Goal: Navigation & Orientation: Find specific page/section

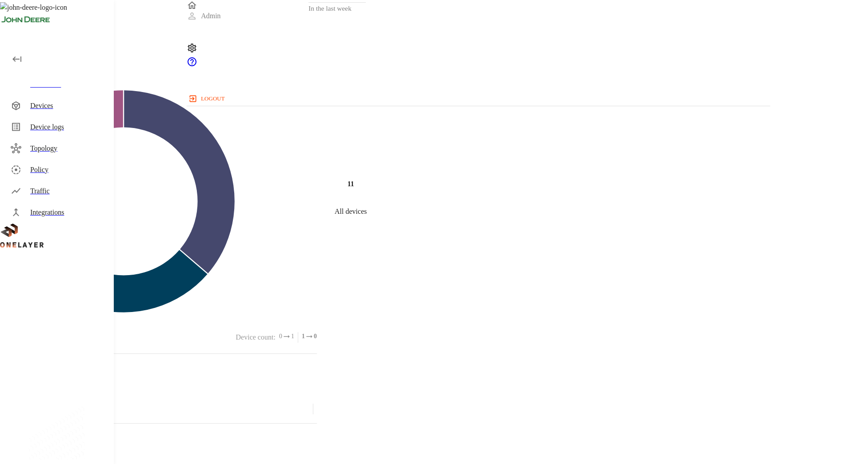
scroll to position [383, 0]
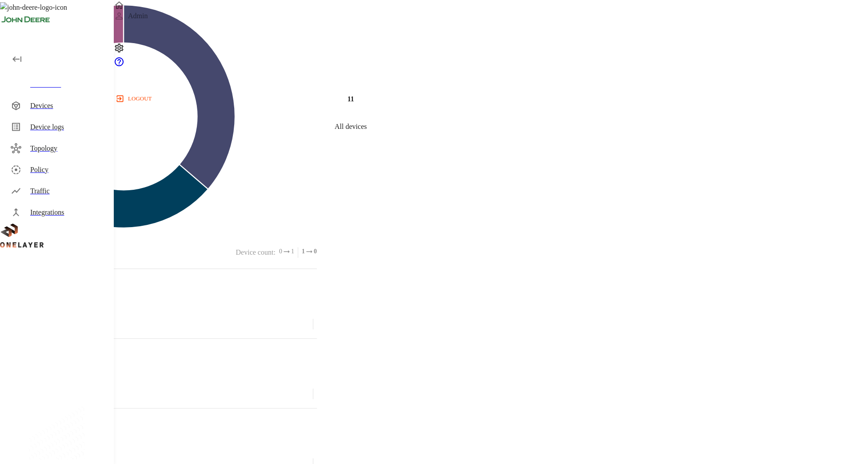
click at [77, 96] on div "Devices" at bounding box center [59, 105] width 110 height 21
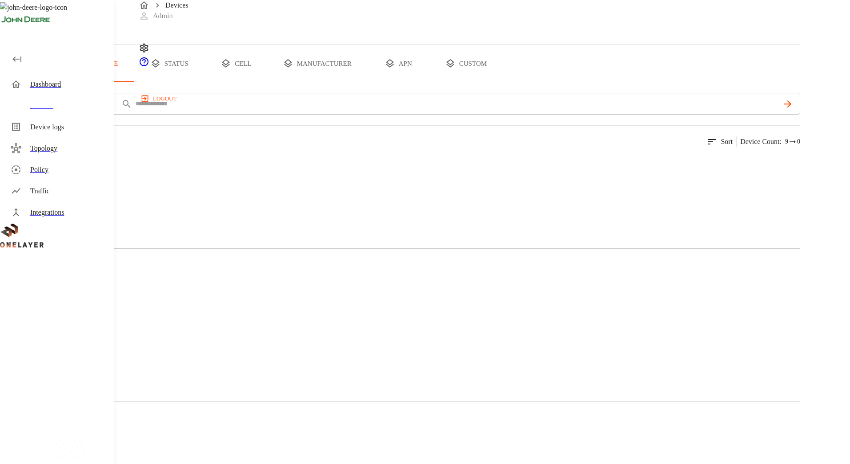
click at [69, 82] on button "all devices" at bounding box center [34, 63] width 69 height 37
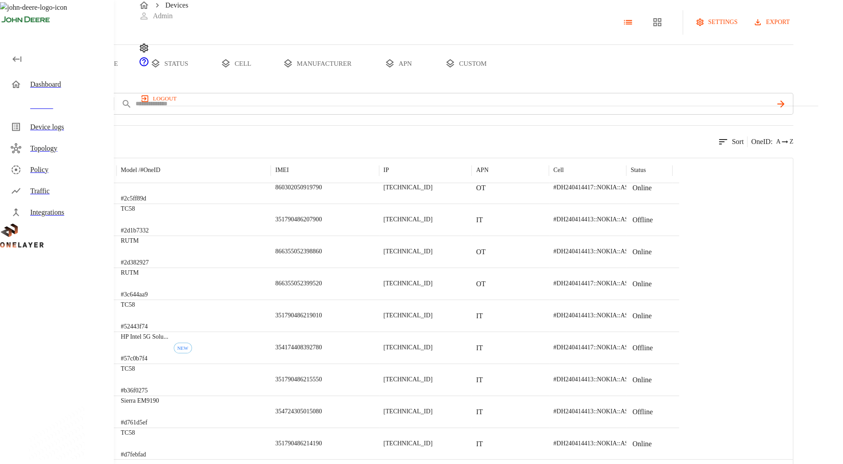
scroll to position [66, 0]
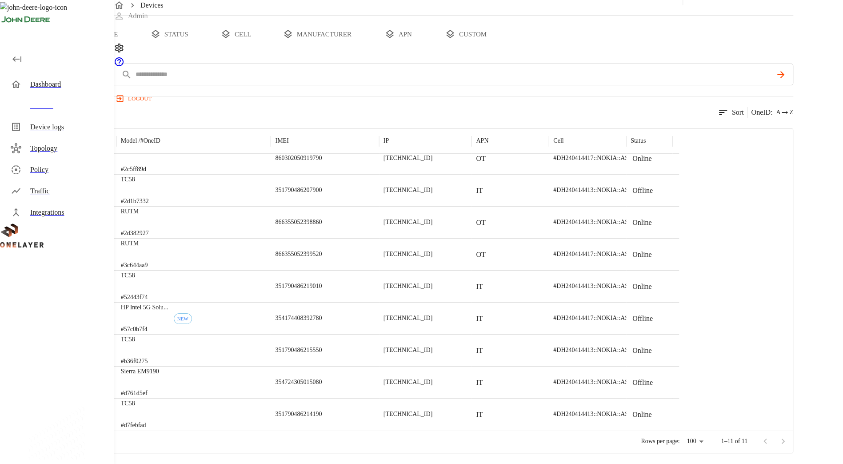
click at [257, 376] on div "Sierra EM9190 #d761d5ef" at bounding box center [193, 382] width 155 height 32
click at [44, 83] on div "Dashboard" at bounding box center [68, 84] width 76 height 11
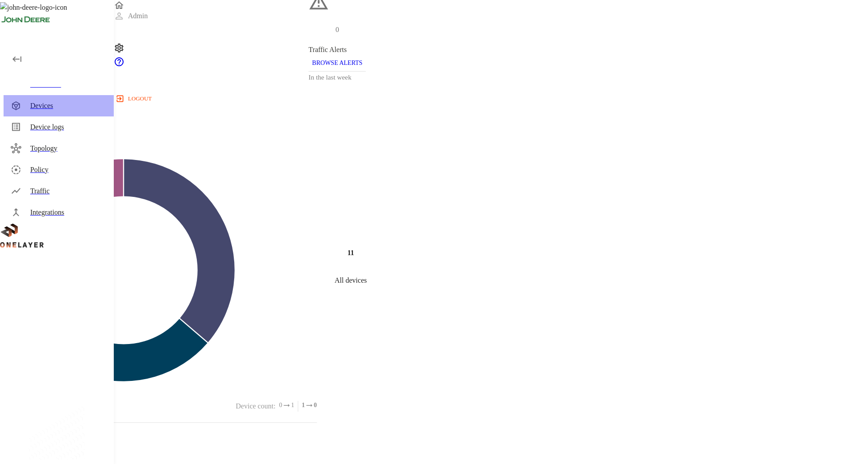
click at [50, 107] on div "Devices" at bounding box center [68, 105] width 76 height 11
